Goal: Task Accomplishment & Management: Use online tool/utility

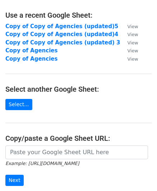
scroll to position [72, 0]
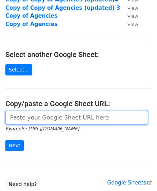
click at [37, 117] on input "url" at bounding box center [76, 118] width 143 height 14
paste input "[URL][DOMAIN_NAME]"
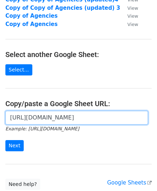
scroll to position [0, 165]
type input "[URL][DOMAIN_NAME]"
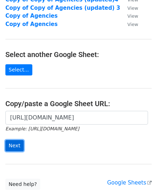
click at [20, 143] on input "Next" at bounding box center [14, 145] width 18 height 11
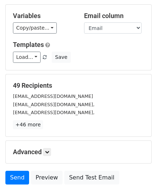
scroll to position [88, 0]
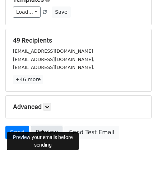
click at [39, 125] on link "Preview" at bounding box center [47, 132] width 32 height 14
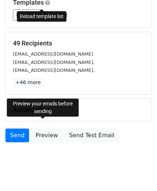
scroll to position [0, 0]
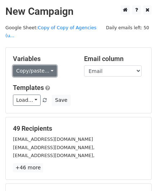
click at [48, 65] on link "Copy/paste..." at bounding box center [35, 70] width 44 height 11
click at [35, 65] on link "Copy/paste..." at bounding box center [35, 70] width 44 height 11
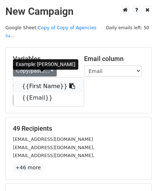
click at [39, 80] on link "{{First Name}}" at bounding box center [48, 86] width 71 height 12
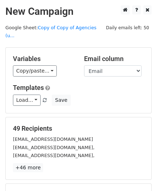
scroll to position [36, 0]
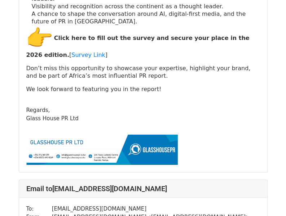
scroll to position [18891, 0]
